Goal: Task Accomplishment & Management: Manage account settings

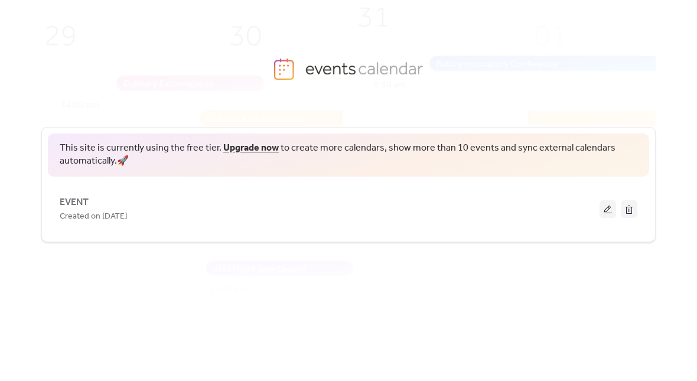
click at [601, 216] on button at bounding box center [608, 209] width 17 height 18
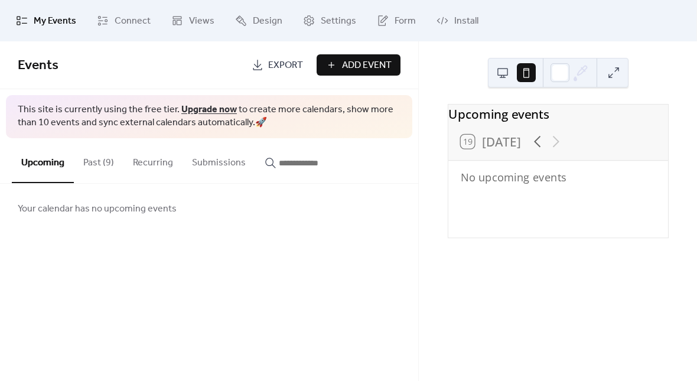
click at [198, 21] on span "Views" at bounding box center [201, 21] width 25 height 14
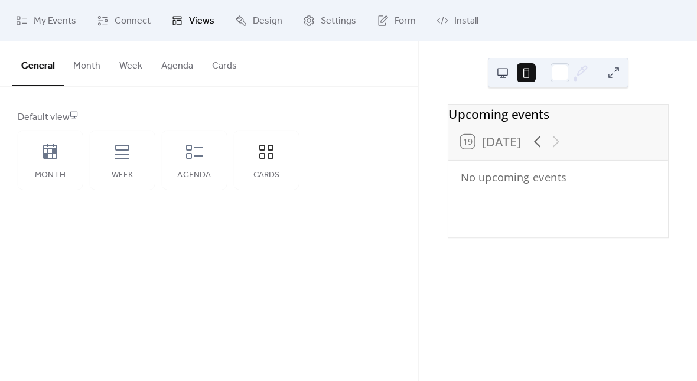
click at [63, 23] on span "My Events" at bounding box center [55, 21] width 43 height 14
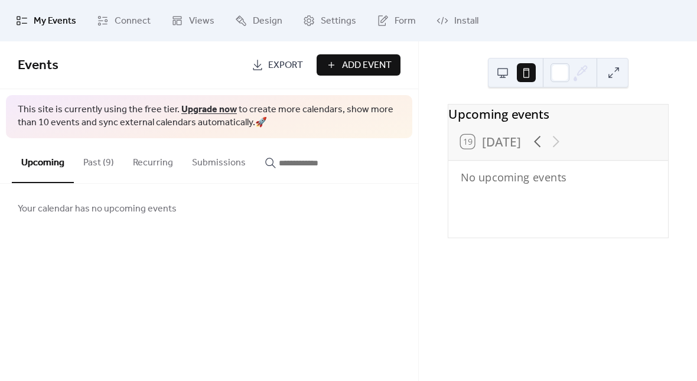
click at [105, 158] on button "Past (9)" at bounding box center [99, 160] width 50 height 44
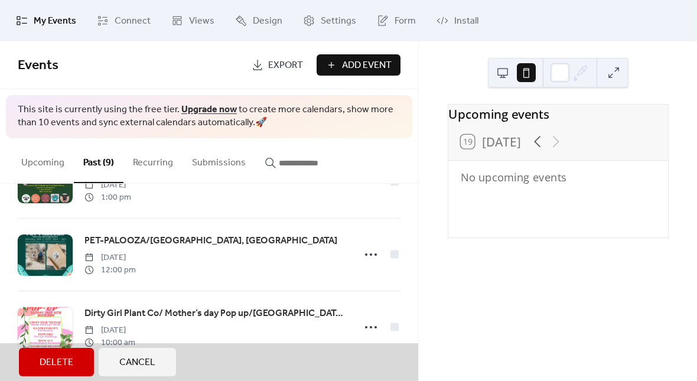
scroll to position [498, 0]
click at [160, 362] on button "Cancel" at bounding box center [137, 362] width 77 height 28
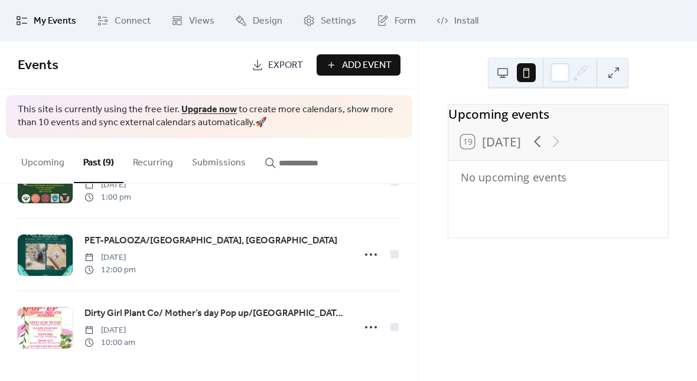
click at [364, 325] on icon at bounding box center [371, 327] width 19 height 19
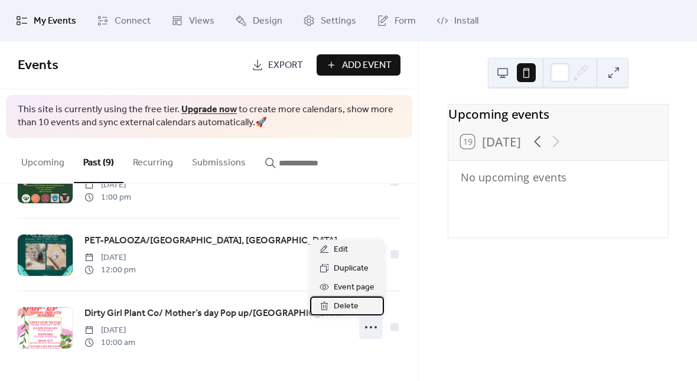
click at [339, 307] on span "Delete" at bounding box center [346, 307] width 25 height 14
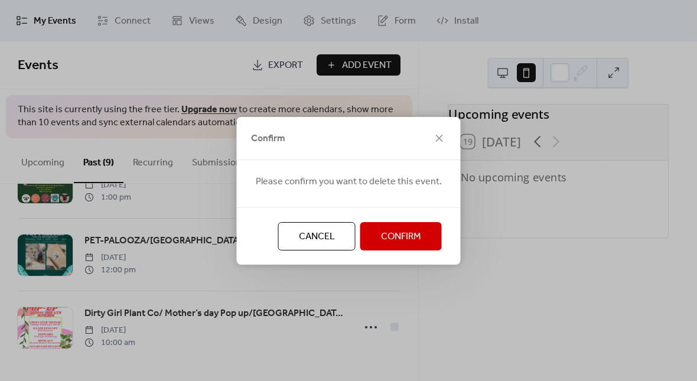
click at [414, 238] on span "Confirm" at bounding box center [401, 237] width 40 height 14
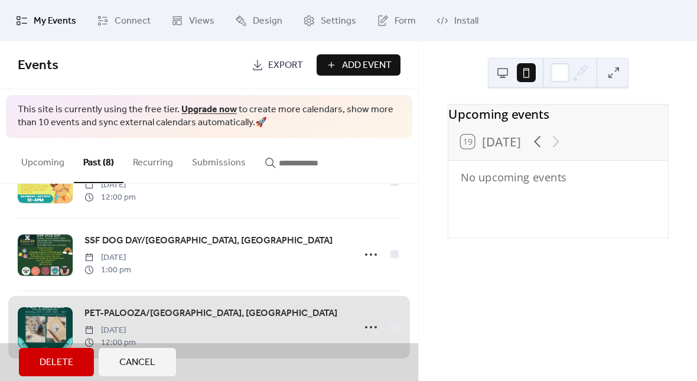
scroll to position [424, 0]
click at [395, 330] on span "PET-PALOOZA/[GEOGRAPHIC_DATA], [GEOGRAPHIC_DATA] [DATE] 12:00 pm" at bounding box center [209, 327] width 383 height 72
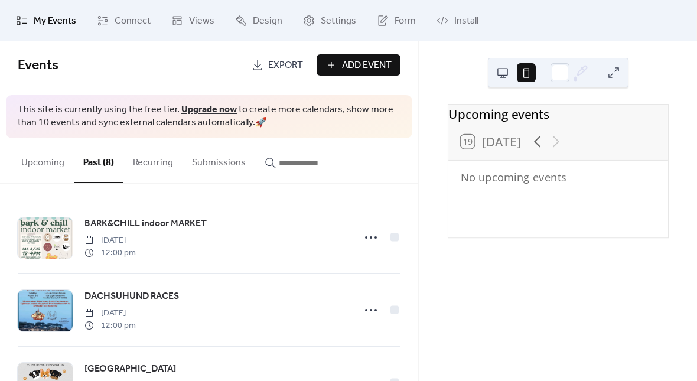
scroll to position [-5, 0]
click at [368, 70] on span "Add Event" at bounding box center [367, 66] width 50 height 14
